Goal: Task Accomplishment & Management: Manage account settings

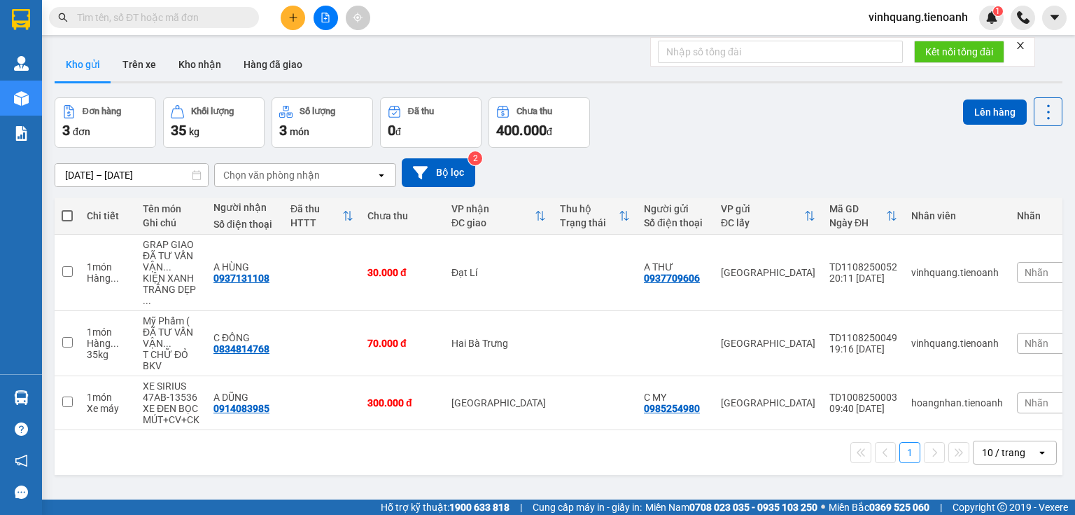
click at [902, 15] on span "vinhquang.tienoanh" at bounding box center [919, 17] width 122 height 18
click at [724, 116] on div "Đơn hàng 3 đơn Khối lượng 35 kg Số lượng 3 món Đã thu 0 đ Chưa thu 400.000 đ Lê…" at bounding box center [559, 122] width 1008 height 50
click at [140, 67] on button "Trên xe" at bounding box center [139, 65] width 56 height 34
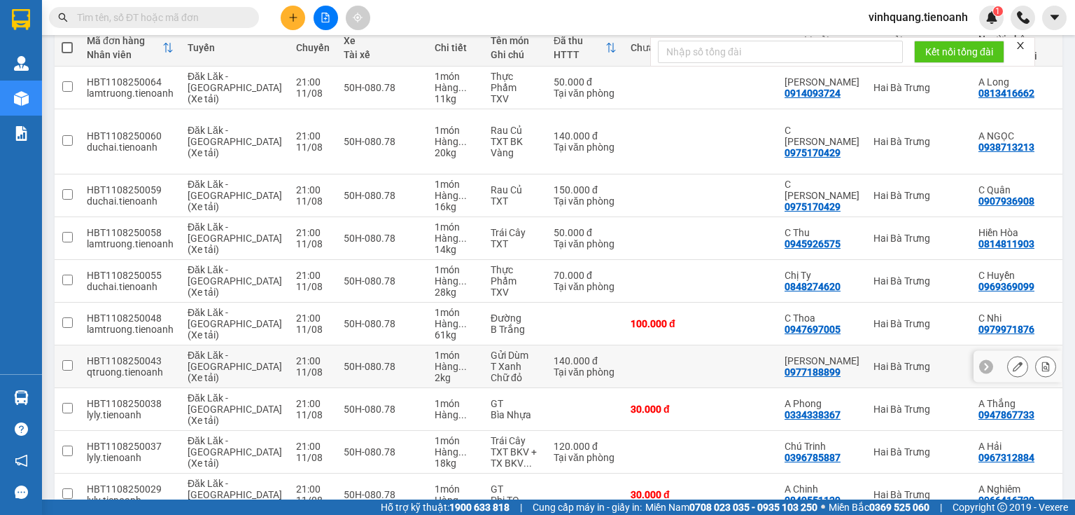
scroll to position [200, 0]
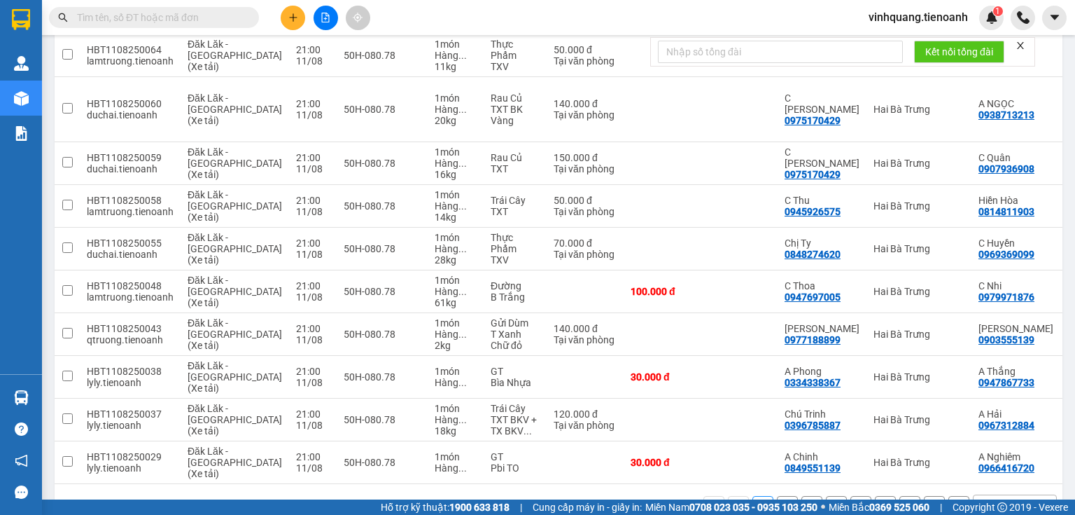
click at [1002, 499] on div "10 / trang" at bounding box center [1003, 506] width 43 height 14
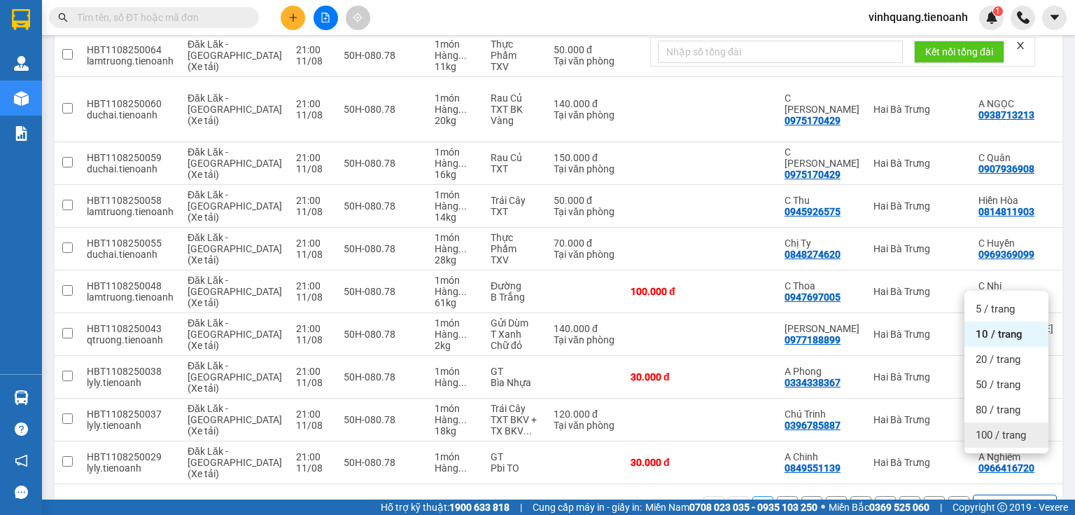
click at [996, 441] on span "100 / trang" at bounding box center [1001, 435] width 50 height 14
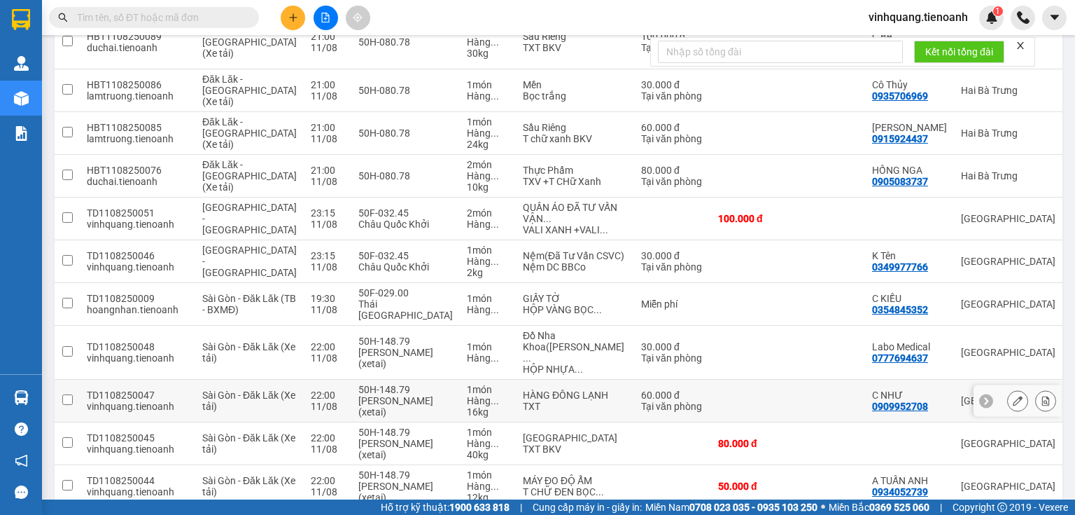
scroll to position [1712, 0]
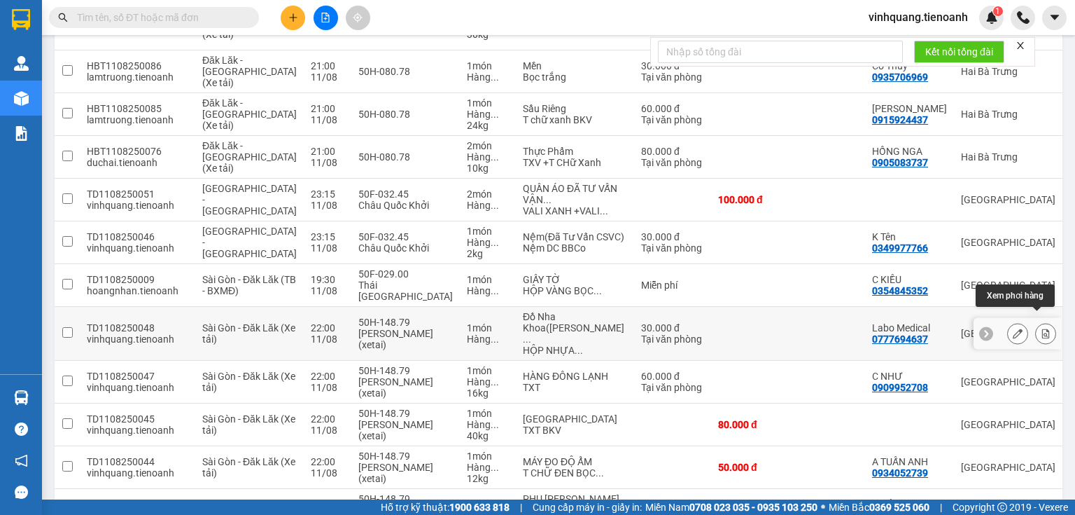
click at [1041, 328] on icon at bounding box center [1046, 333] width 10 height 10
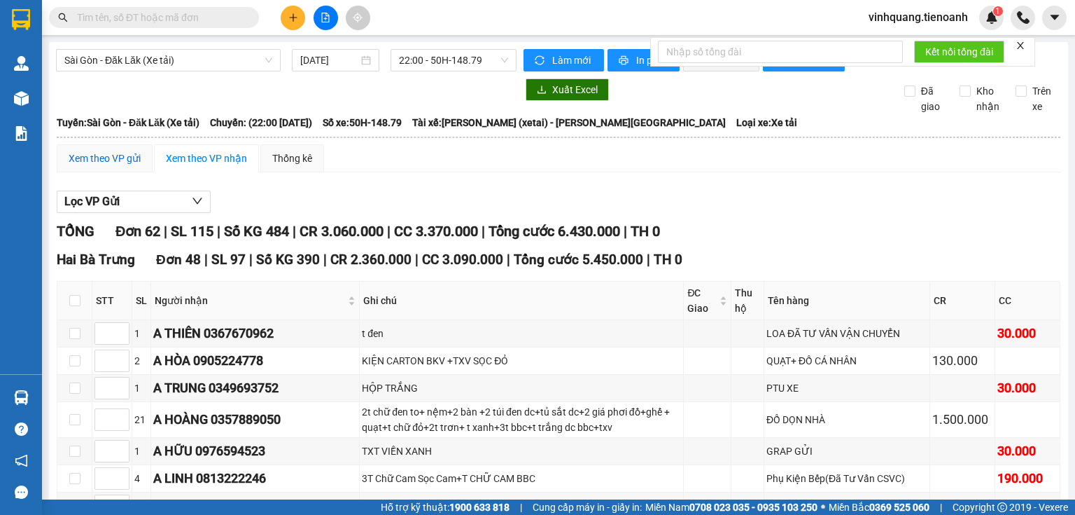
click at [120, 165] on div "Xem theo VP gửi" at bounding box center [105, 158] width 72 height 15
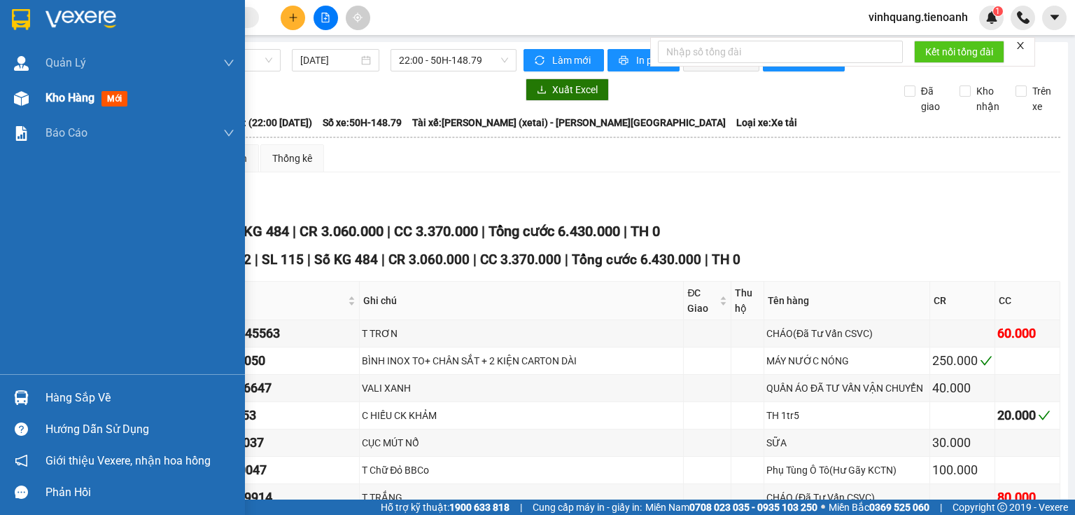
click at [22, 97] on img at bounding box center [21, 98] width 15 height 15
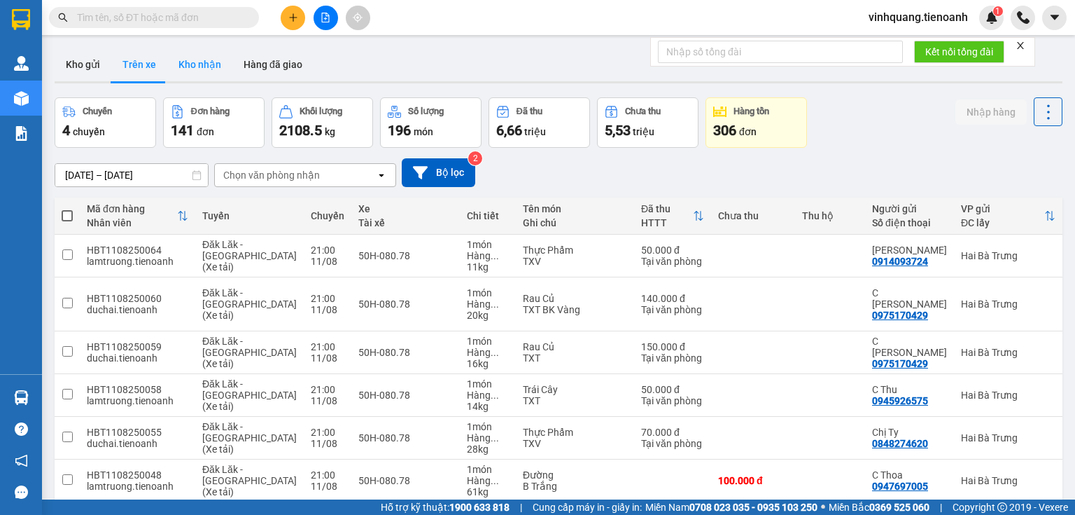
click at [200, 63] on button "Kho nhận" at bounding box center [199, 65] width 65 height 34
type input "29/07/2025 – 12/08/2025"
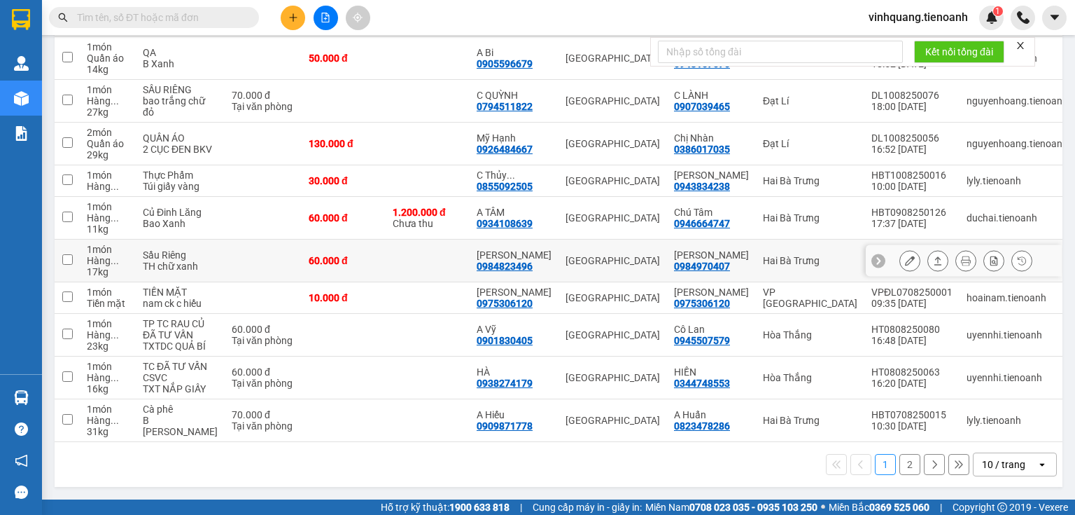
scroll to position [256, 0]
click at [1007, 459] on div "10 / trang" at bounding box center [1003, 464] width 43 height 14
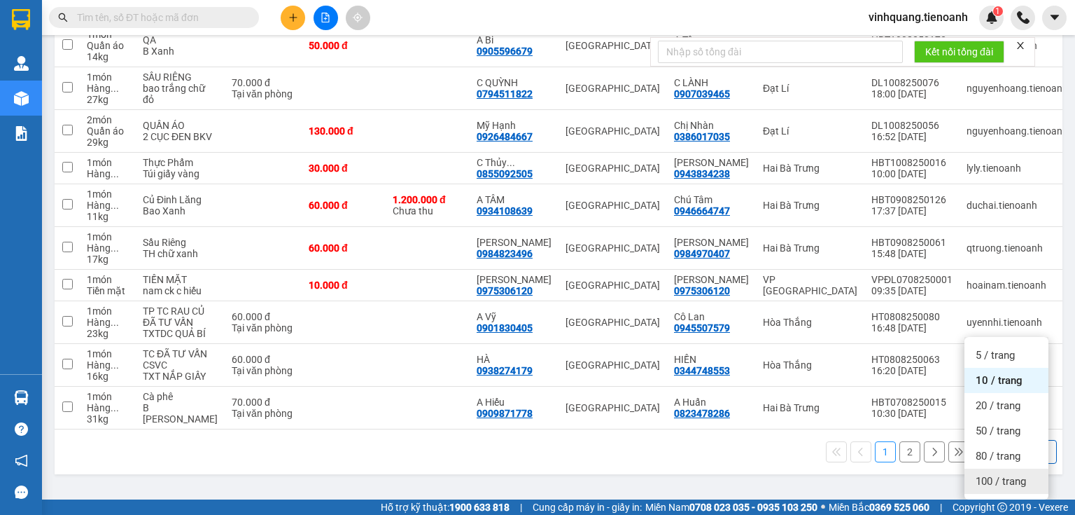
click at [994, 474] on span "100 / trang" at bounding box center [1001, 481] width 50 height 14
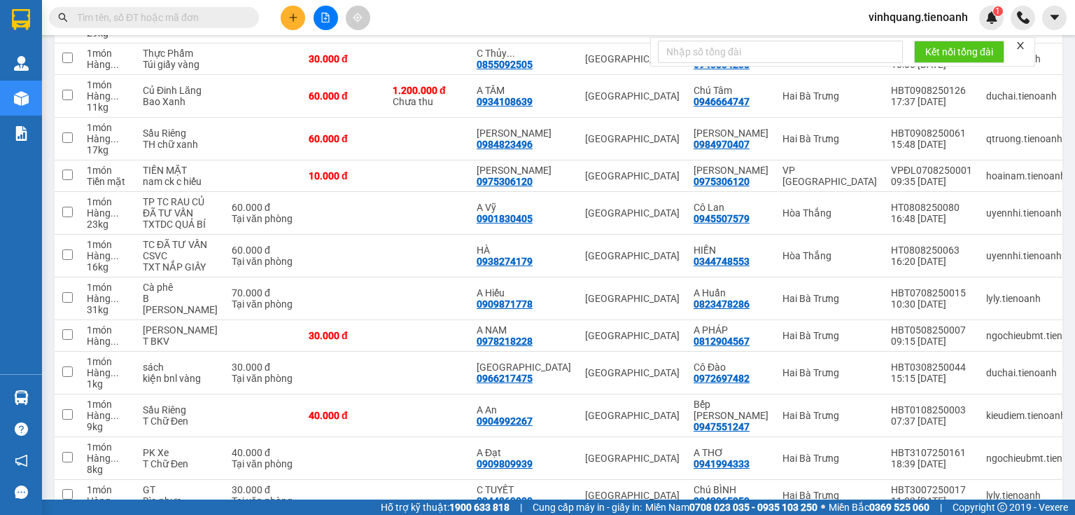
scroll to position [200, 0]
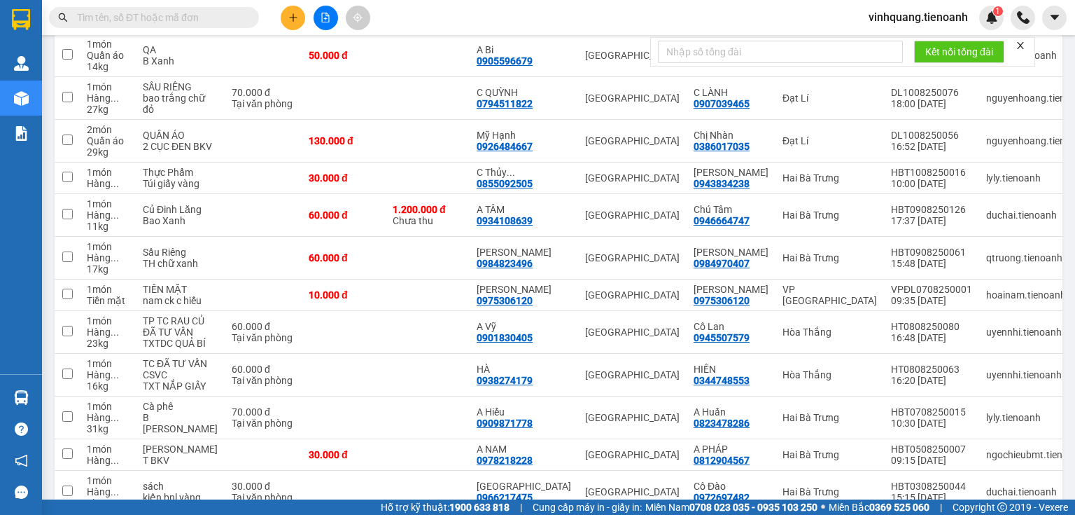
click at [946, 17] on span "vinhquang.tienoanh" at bounding box center [919, 17] width 122 height 18
click at [900, 39] on span "Đăng xuất" at bounding box center [924, 43] width 93 height 15
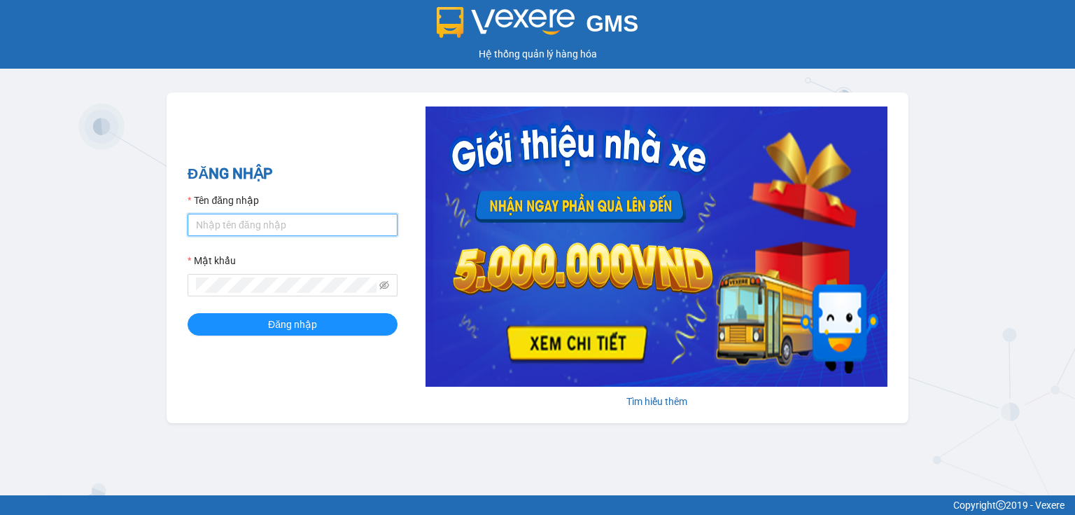
click at [283, 223] on input "Tên đăng nhập" at bounding box center [293, 225] width 210 height 22
type input "hoangnhan.tienoanh"
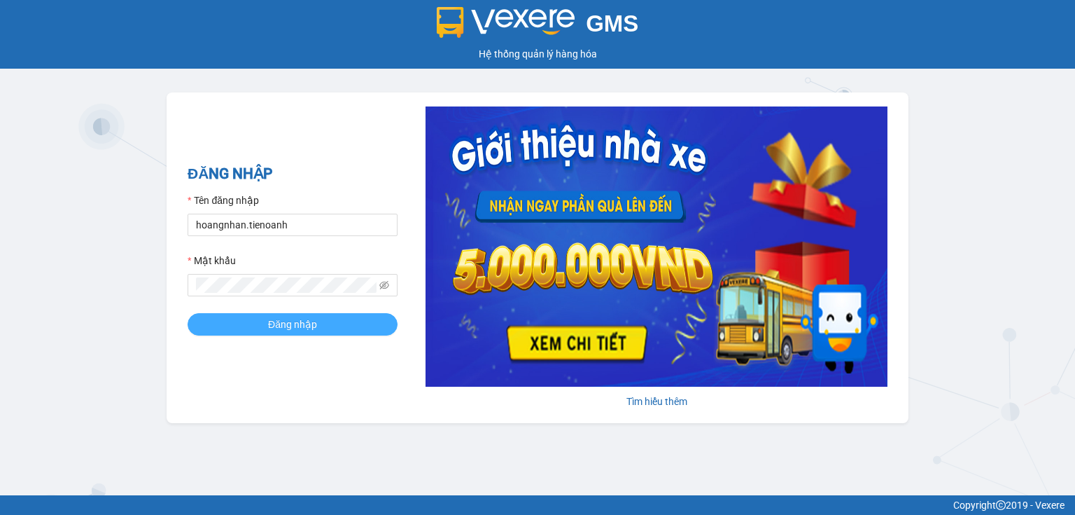
click at [272, 326] on span "Đăng nhập" at bounding box center [292, 323] width 49 height 15
